Goal: Task Accomplishment & Management: Manage account settings

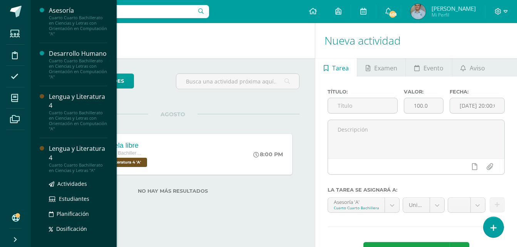
click at [77, 162] on div "Lengua y Literatura 4" at bounding box center [78, 153] width 58 height 18
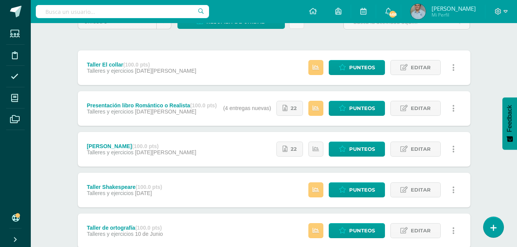
scroll to position [87, 0]
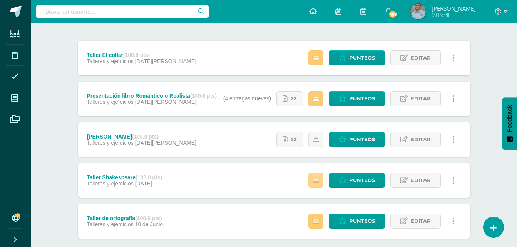
click at [320, 181] on link at bounding box center [315, 180] width 15 height 15
click at [359, 180] on span "Punteos" at bounding box center [362, 180] width 26 height 14
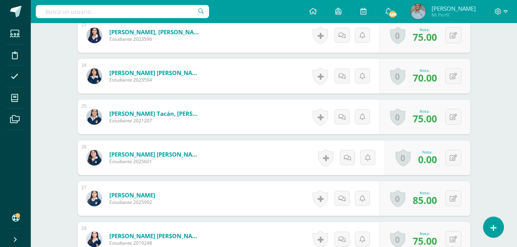
scroll to position [1131, 0]
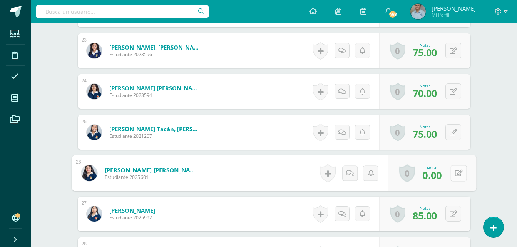
click at [454, 173] on icon at bounding box center [458, 173] width 8 height 7
type input "85"
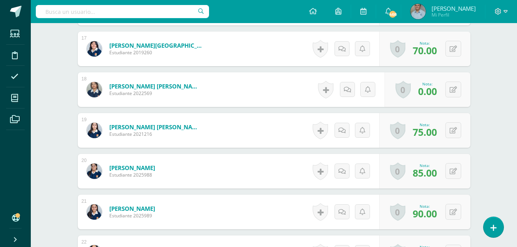
scroll to position [885, 0]
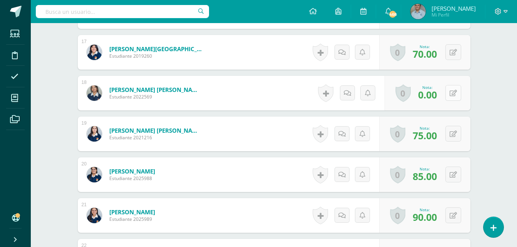
click at [450, 94] on button at bounding box center [453, 93] width 16 height 16
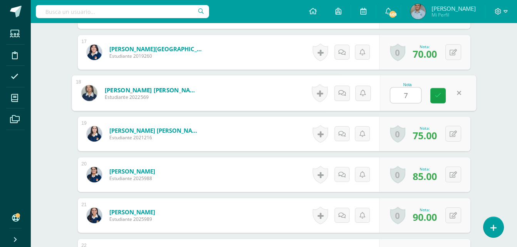
type input "70"
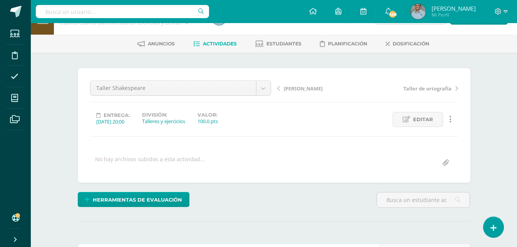
scroll to position [0, 0]
